Goal: Task Accomplishment & Management: Complete application form

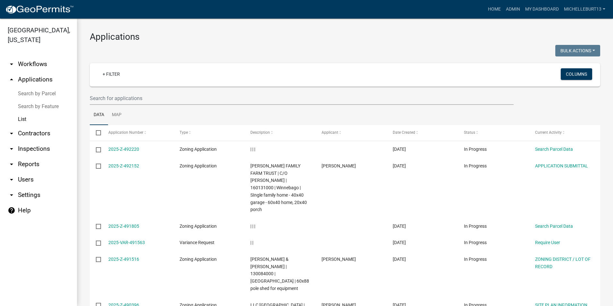
select select "3: 100"
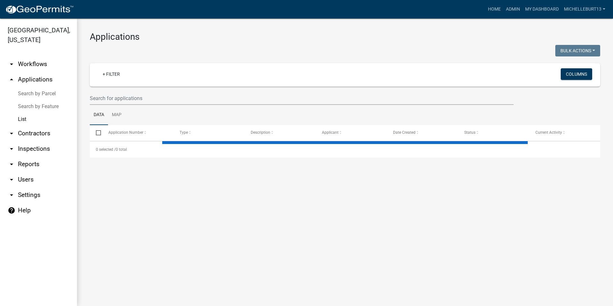
select select "3: 100"
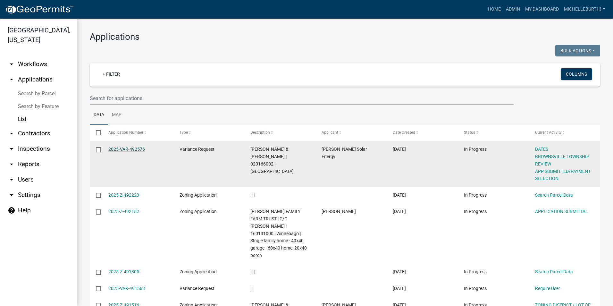
click at [118, 149] on link "2025-VAR-492576" at bounding box center [126, 149] width 37 height 5
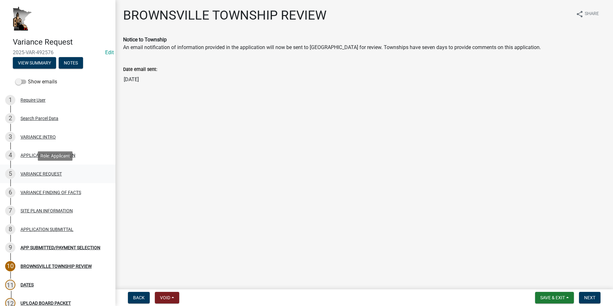
click at [52, 173] on div "VARIANCE REQUEST" at bounding box center [41, 174] width 41 height 4
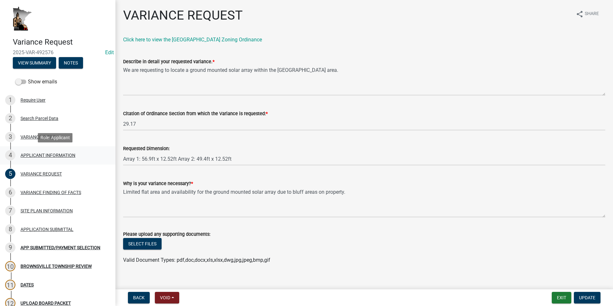
click at [52, 153] on div "APPLICANT INFORMATION" at bounding box center [48, 155] width 55 height 4
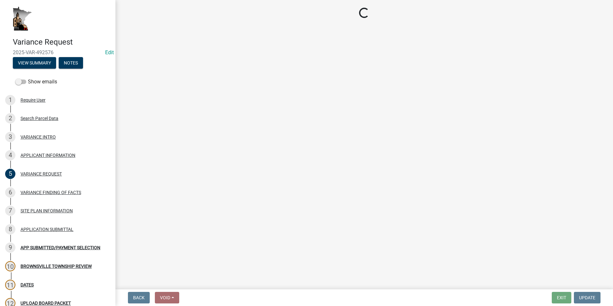
select select "74fadf94-a0d3-49f1-8630-1325ab1771d6"
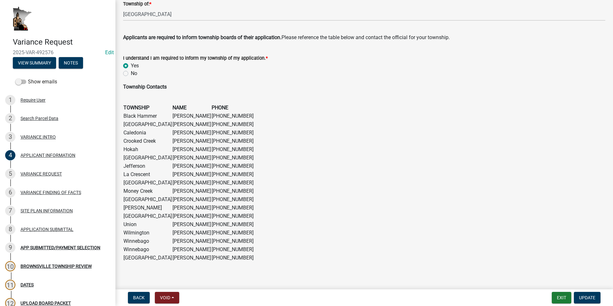
scroll to position [384, 0]
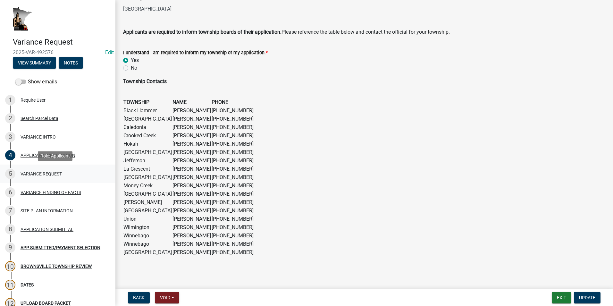
click at [55, 169] on div "5 VARIANCE REQUEST" at bounding box center [55, 174] width 100 height 10
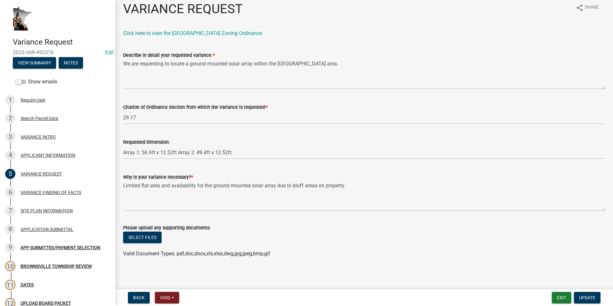
scroll to position [8, 0]
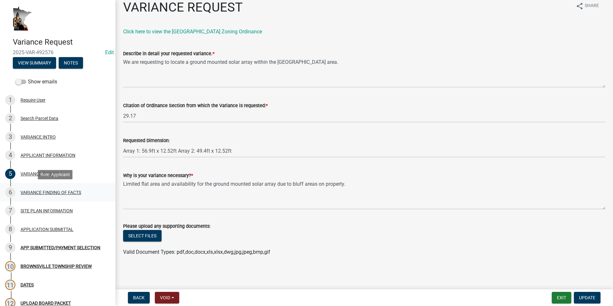
click at [70, 193] on div "VARIANCE FINDING OF FACTS" at bounding box center [51, 192] width 61 height 4
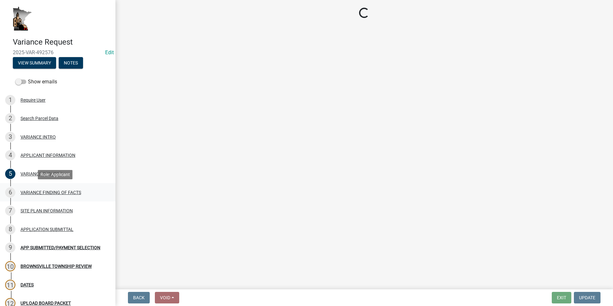
select select "e7339e75-e3d8-4c05-91a7-bbd42707347d"
select select "635aecb9-93f4-4782-a4af-22c7a8086bbc"
select select "aaa485d0-d801-4d37-bb7e-2a92079090af"
select select "7e69a0cc-1ed4-49c0-87fa-8a0d7a2511ee"
select select "104dc2c3-fb18-403f-90ac-5564d5e92e11"
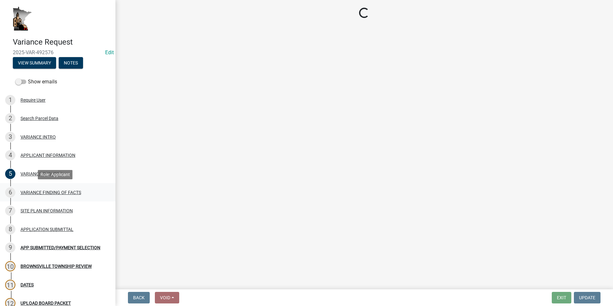
select select "a413aa95-8491-4462-9f66-41dd1c3ff77c"
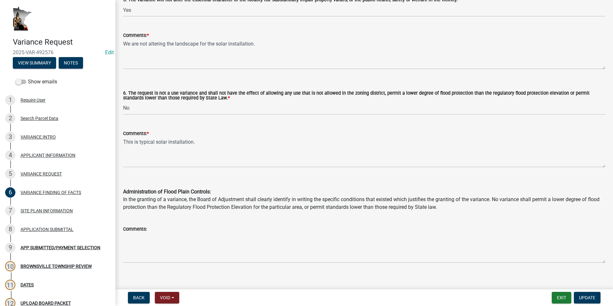
scroll to position [501, 0]
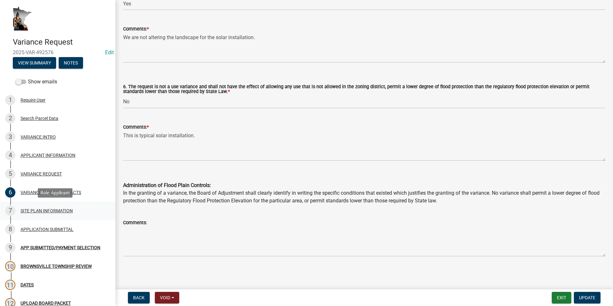
click at [47, 210] on div "SITE PLAN INFORMATION" at bounding box center [47, 211] width 52 height 4
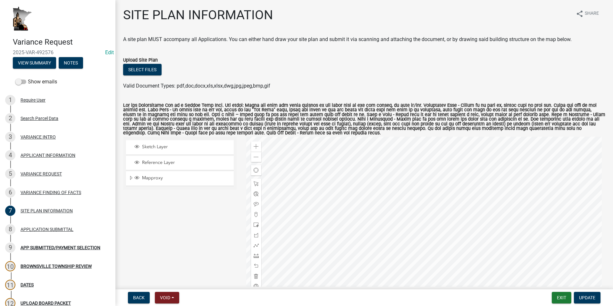
scroll to position [42, 0]
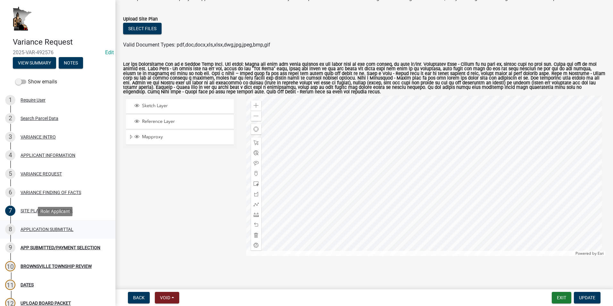
click at [37, 230] on div "APPLICATION SUBMITTAL" at bounding box center [47, 229] width 53 height 4
